Goal: Transaction & Acquisition: Purchase product/service

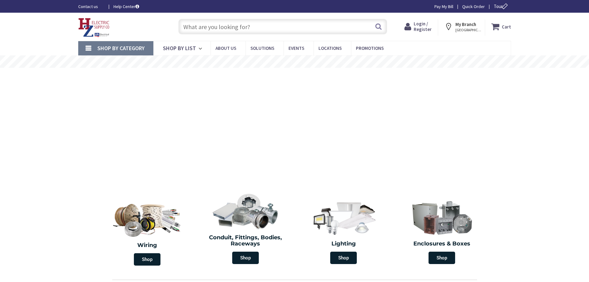
click at [283, 24] on input "text" at bounding box center [282, 26] width 209 height 15
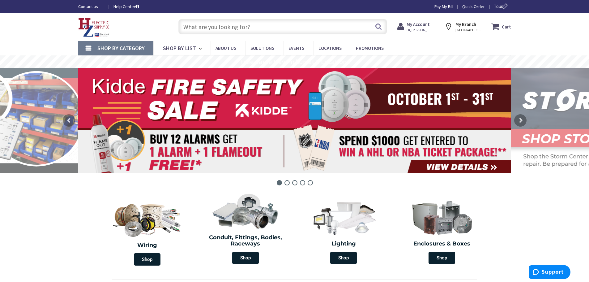
click at [416, 28] on span "My Account Hi, Ryan" at bounding box center [419, 26] width 26 height 11
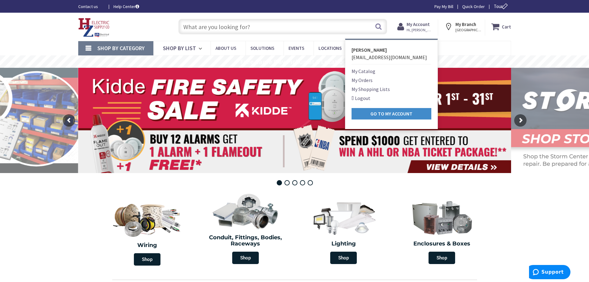
click at [38, 30] on div "Skip to Content Toggle Nav Search Cart My Cart Close" at bounding box center [294, 27] width 589 height 28
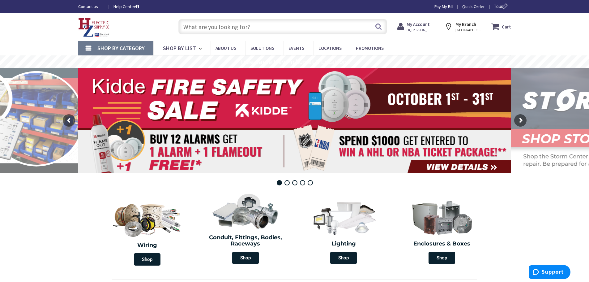
click at [277, 30] on input "text" at bounding box center [282, 26] width 209 height 15
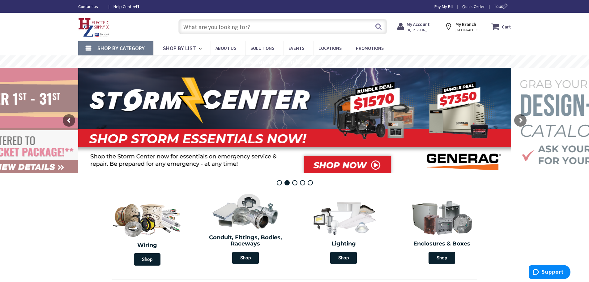
click at [277, 30] on input "text" at bounding box center [282, 26] width 209 height 15
click at [259, 24] on input "text" at bounding box center [282, 26] width 209 height 15
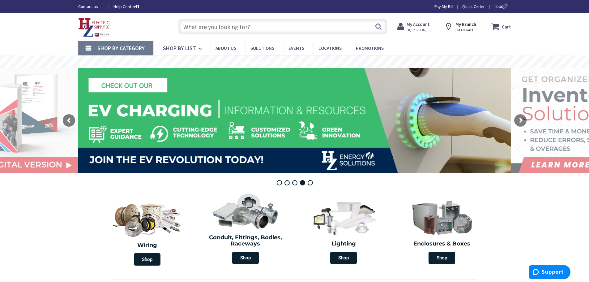
click at [35, 31] on div "Skip to Content Toggle Nav Search Cart My Cart Close" at bounding box center [294, 27] width 589 height 28
click at [222, 21] on input "text" at bounding box center [282, 26] width 209 height 15
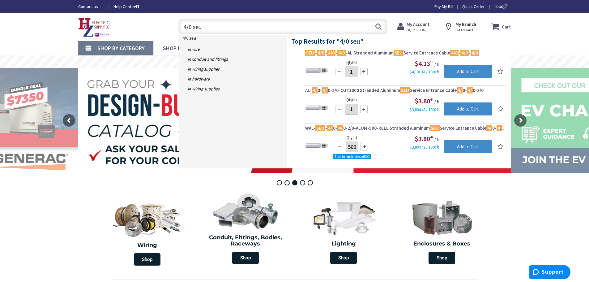
type input "4/0 seu"
click at [353, 109] on input "1" at bounding box center [351, 109] width 12 height 11
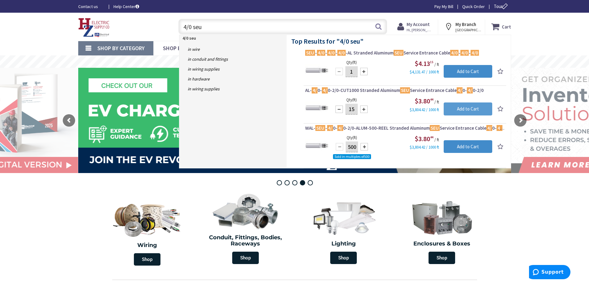
type input "15"
click at [463, 112] on input "Add to Cart" at bounding box center [468, 108] width 49 height 13
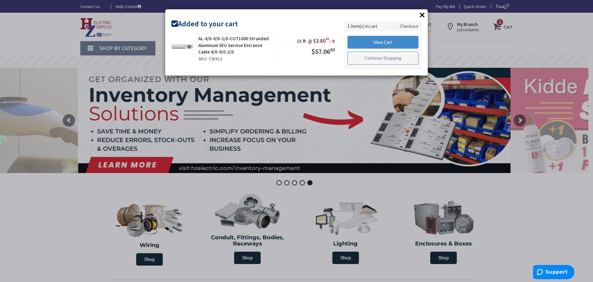
click at [393, 60] on link "Continue Shopping" at bounding box center [383, 58] width 71 height 13
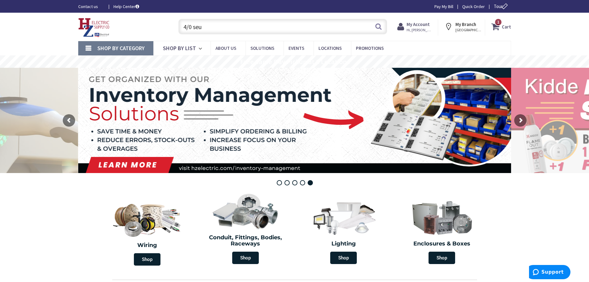
click at [318, 25] on input "4/0 seu" at bounding box center [282, 26] width 209 height 15
click at [318, 24] on input "4/0 seu" at bounding box center [282, 26] width 209 height 15
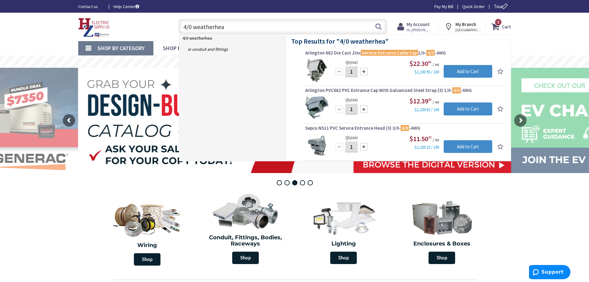
type input "4/0 weatherhead"
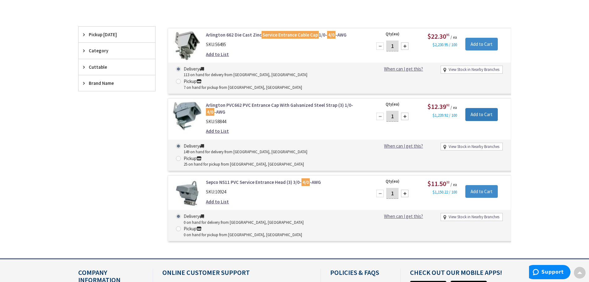
click at [476, 108] on input "Add to Cart" at bounding box center [481, 114] width 32 height 13
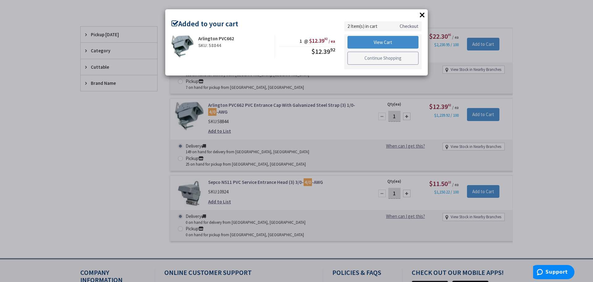
click at [362, 56] on link "Continue Shopping" at bounding box center [383, 58] width 71 height 13
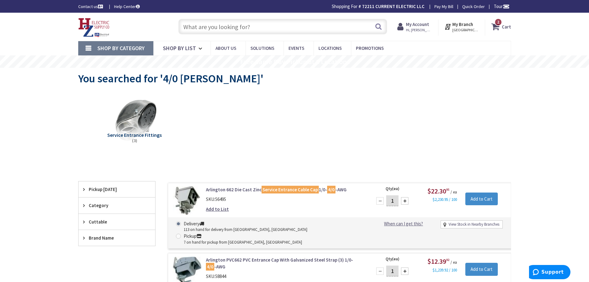
click at [249, 27] on input "text" at bounding box center [282, 26] width 209 height 15
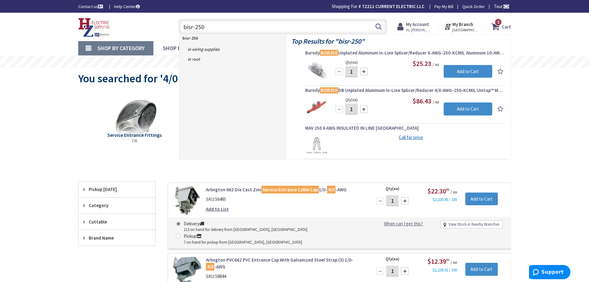
type input "bisr-250"
click at [365, 71] on div at bounding box center [363, 71] width 7 height 7
type input "3"
click at [452, 69] on input "Add to Cart" at bounding box center [468, 71] width 49 height 13
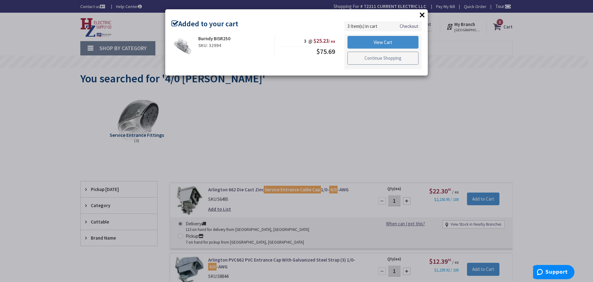
click at [379, 55] on link "Continue Shopping" at bounding box center [383, 58] width 71 height 13
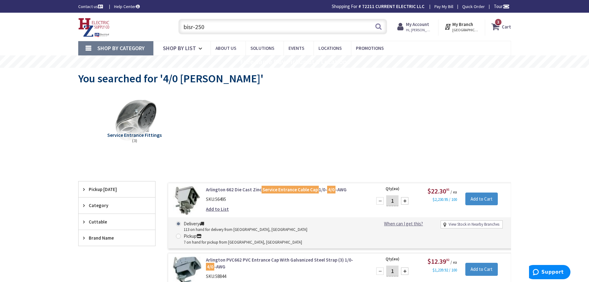
click at [257, 25] on input "bisr-250" at bounding box center [282, 26] width 209 height 15
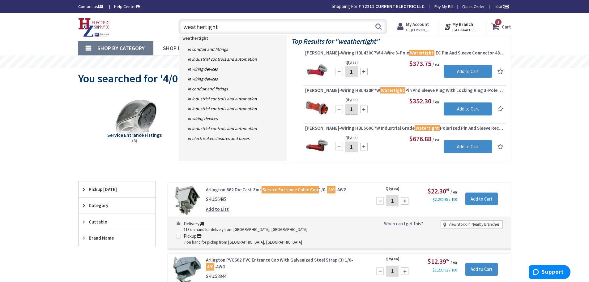
drag, startPoint x: 245, startPoint y: 25, endPoint x: 176, endPoint y: 26, distance: 68.9
click at [179, 26] on input "weathertight" at bounding box center [282, 26] width 209 height 15
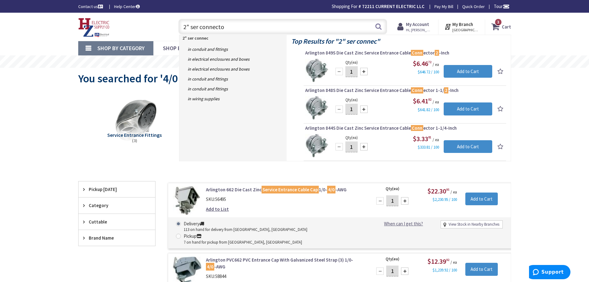
type input "2" ser connector"
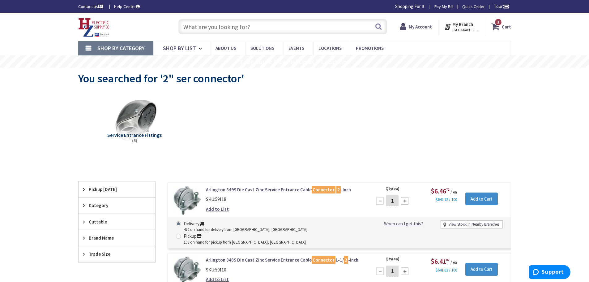
drag, startPoint x: 234, startPoint y: 31, endPoint x: 232, endPoint y: 24, distance: 7.0
click at [234, 31] on input "text" at bounding box center [282, 26] width 209 height 15
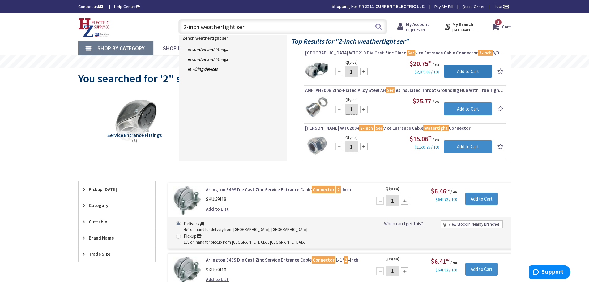
click at [476, 71] on input "Add to Cart" at bounding box center [468, 71] width 49 height 13
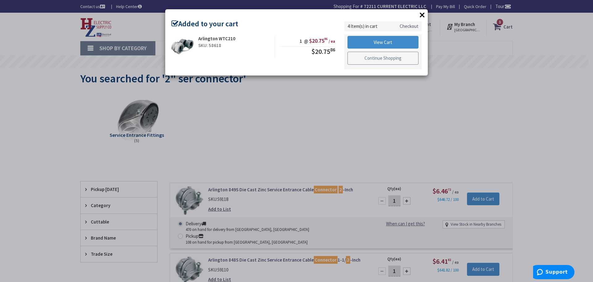
click at [356, 56] on link "Continue Shopping" at bounding box center [383, 58] width 71 height 13
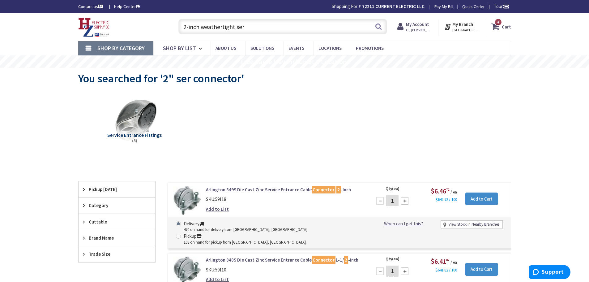
click at [319, 26] on input "2-inch weathertight ser" at bounding box center [282, 26] width 209 height 15
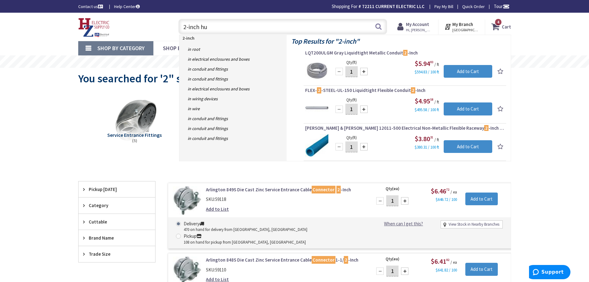
type input "2-inch hub"
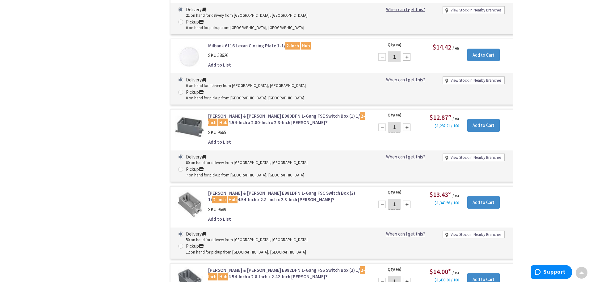
scroll to position [408, 0]
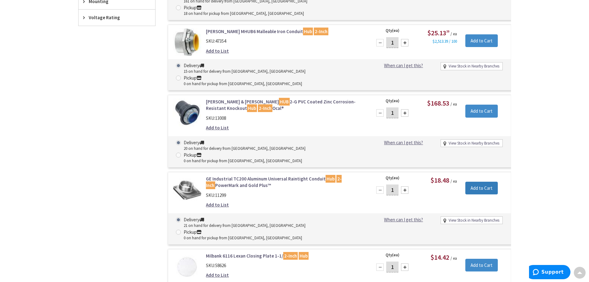
click at [483, 181] on input "Add to Cart" at bounding box center [481, 187] width 32 height 13
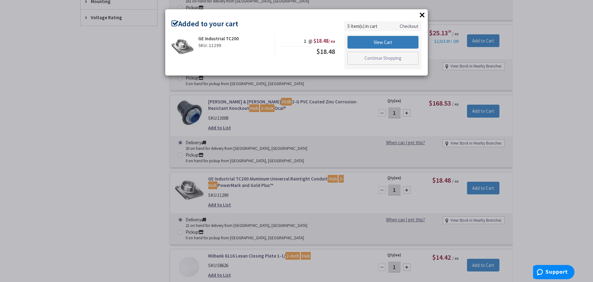
click at [393, 41] on link "View Cart" at bounding box center [383, 42] width 71 height 13
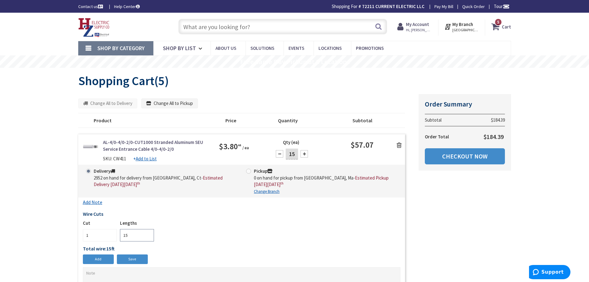
drag, startPoint x: 135, startPoint y: 236, endPoint x: 100, endPoint y: 235, distance: 35.0
click at [100, 235] on div "Cut 1 Lengths 15" at bounding box center [242, 229] width 318 height 21
type input "18"
click at [129, 251] on div "1 ft Add Cut Save Cut 1 Lengths 18 Total wire: 15 ft Ordered wire quantity does…" at bounding box center [242, 235] width 318 height 32
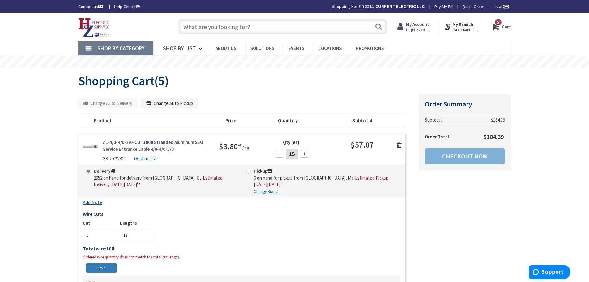
scroll to position [103, 0]
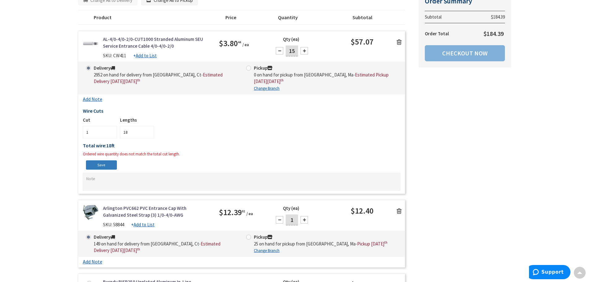
click at [99, 166] on link "Save" at bounding box center [101, 164] width 31 height 9
click at [104, 167] on link "Save" at bounding box center [101, 164] width 31 height 9
click at [104, 166] on link "Save" at bounding box center [101, 164] width 31 height 9
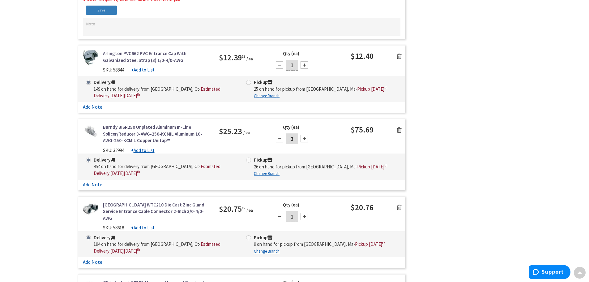
scroll to position [0, 0]
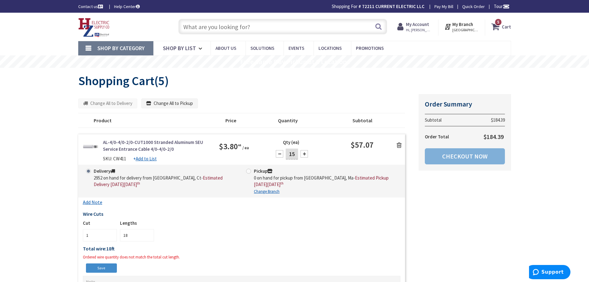
click at [200, 81] on h1 "Shopping Cart (5)" at bounding box center [294, 81] width 433 height 14
click at [496, 30] on icon at bounding box center [496, 26] width 11 height 11
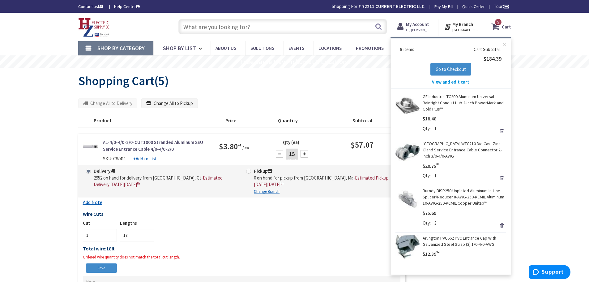
click at [448, 81] on span "View and edit cart" at bounding box center [450, 82] width 37 height 6
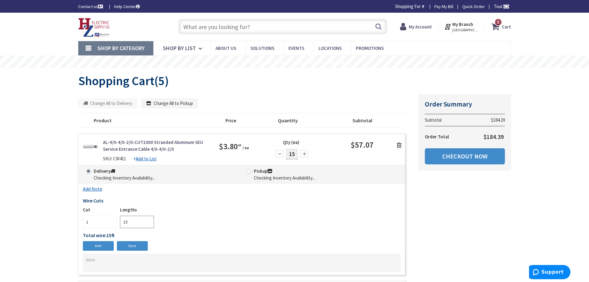
drag, startPoint x: 133, startPoint y: 223, endPoint x: 110, endPoint y: 221, distance: 22.7
click at [110, 221] on div "Cut 1 Lengths 15" at bounding box center [242, 216] width 318 height 21
type input "18"
click at [136, 248] on div "Wire Cuts 1 ft Add Cut Save Cut 1 Lengths 18 Total wire: 15 ft Ordered wire qua…" at bounding box center [242, 233] width 318 height 77
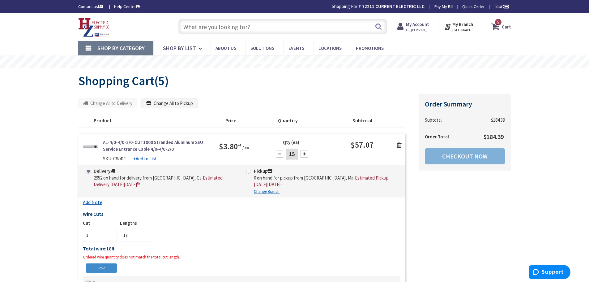
click at [306, 154] on div at bounding box center [303, 153] width 7 height 7
type input "18"
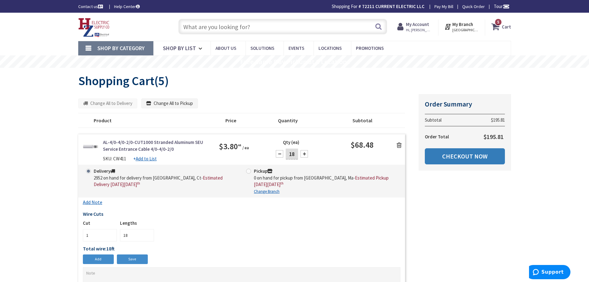
click at [487, 155] on link "Checkout Now" at bounding box center [465, 156] width 80 height 16
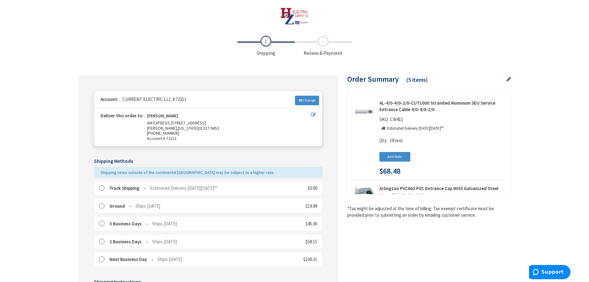
click at [101, 187] on label at bounding box center [104, 188] width 10 height 6
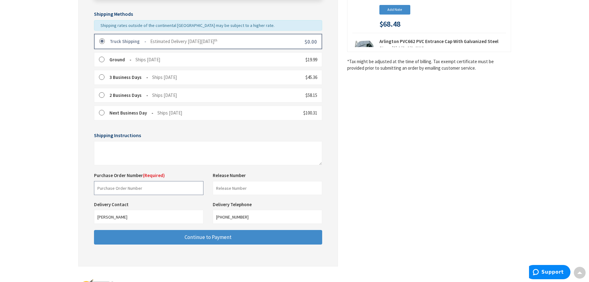
click at [180, 189] on input "text" at bounding box center [148, 188] width 109 height 14
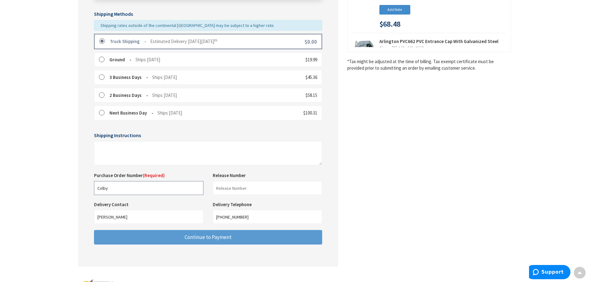
type input "Colby"
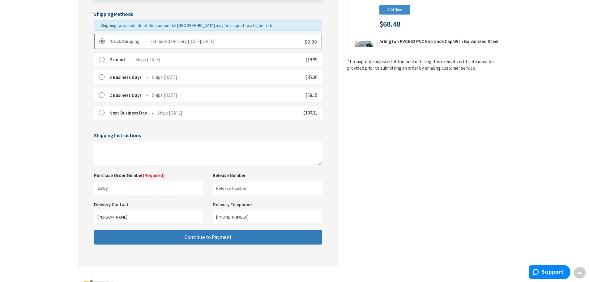
click at [206, 237] on span "Continue to Payment" at bounding box center [208, 236] width 47 height 7
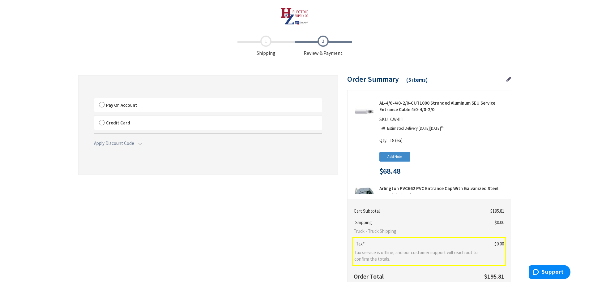
click at [107, 107] on span "Pay On Account" at bounding box center [121, 105] width 31 height 6
click at [94, 99] on input "Pay On Account" at bounding box center [94, 99] width 0 height 0
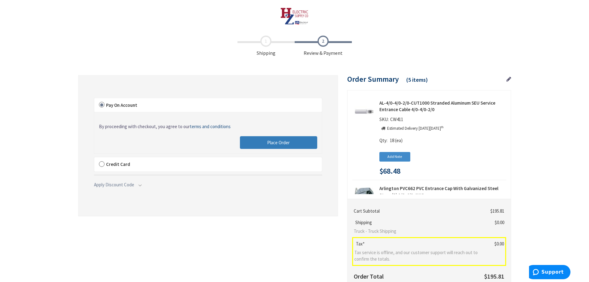
click at [261, 139] on button "Place Order" at bounding box center [278, 142] width 77 height 13
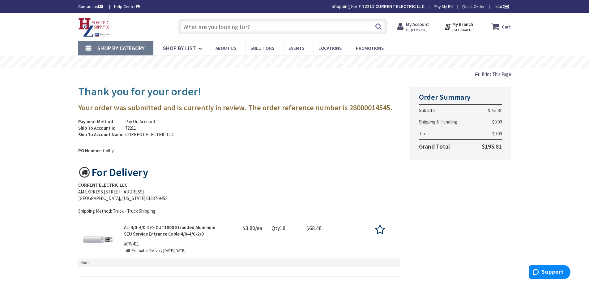
click at [297, 24] on input "text" at bounding box center [282, 26] width 209 height 15
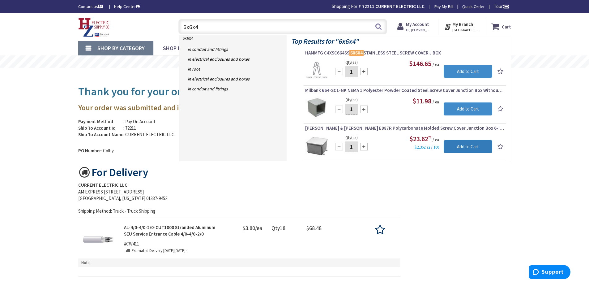
drag, startPoint x: 454, startPoint y: 146, endPoint x: 450, endPoint y: 147, distance: 3.8
click at [450, 147] on input "Add to Cart" at bounding box center [468, 146] width 49 height 13
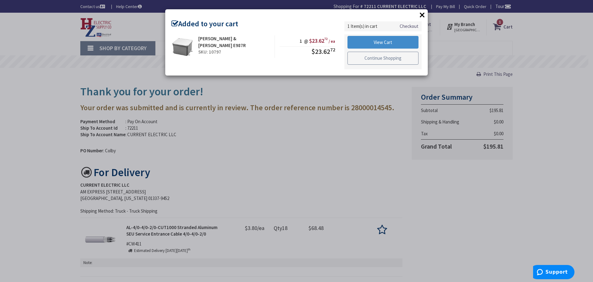
click at [381, 58] on link "Continue Shopping" at bounding box center [383, 58] width 71 height 13
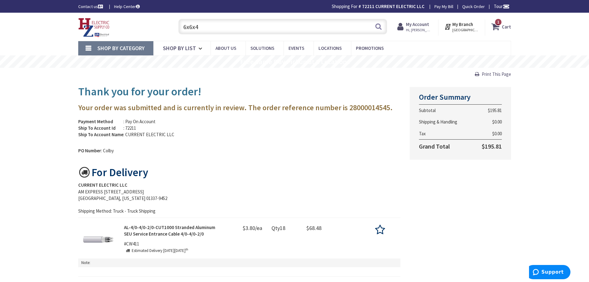
click at [211, 28] on input "6x6x4" at bounding box center [282, 26] width 209 height 15
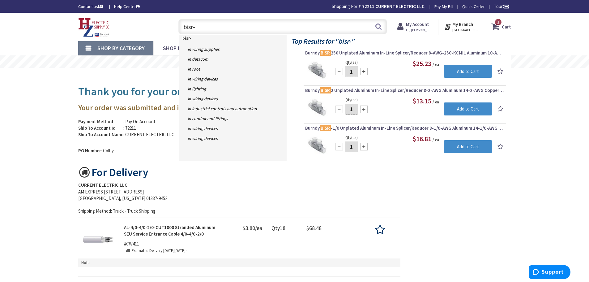
click at [211, 28] on input "bisr-" at bounding box center [282, 26] width 209 height 15
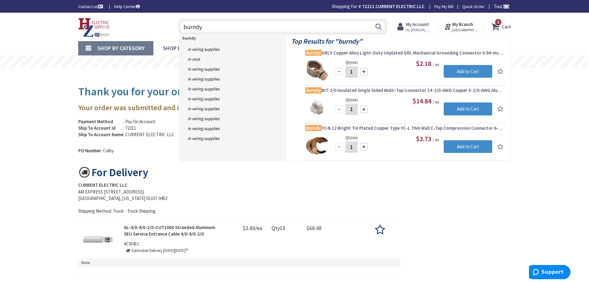
type input "burndy"
click at [363, 108] on div at bounding box center [363, 108] width 7 height 7
click at [341, 110] on div at bounding box center [338, 108] width 7 height 7
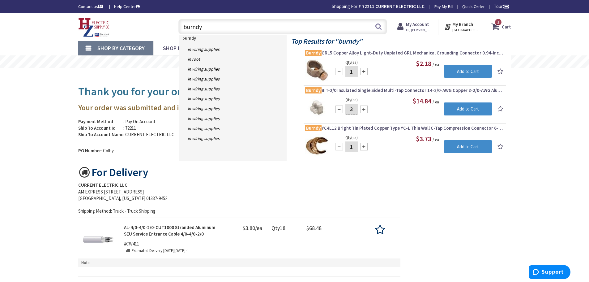
click at [364, 108] on div at bounding box center [363, 108] width 7 height 7
type input "4"
click at [456, 108] on input "Add to Cart" at bounding box center [468, 108] width 49 height 13
